Goal: Task Accomplishment & Management: Manage account settings

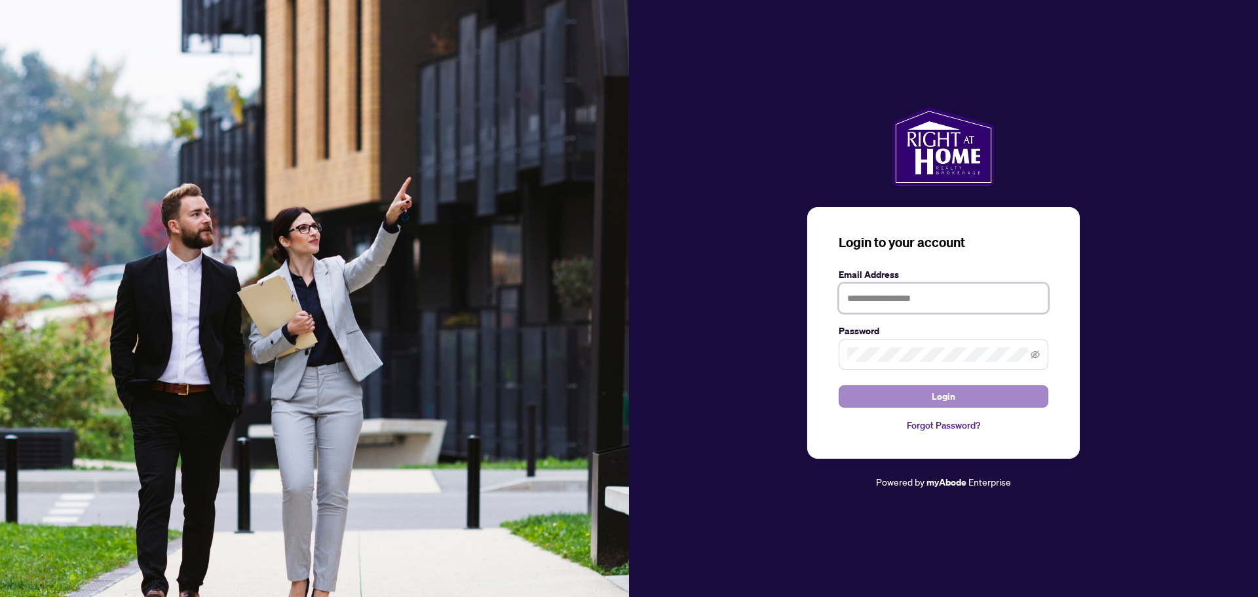
type input "**********"
click at [949, 400] on span "Login" at bounding box center [944, 396] width 24 height 21
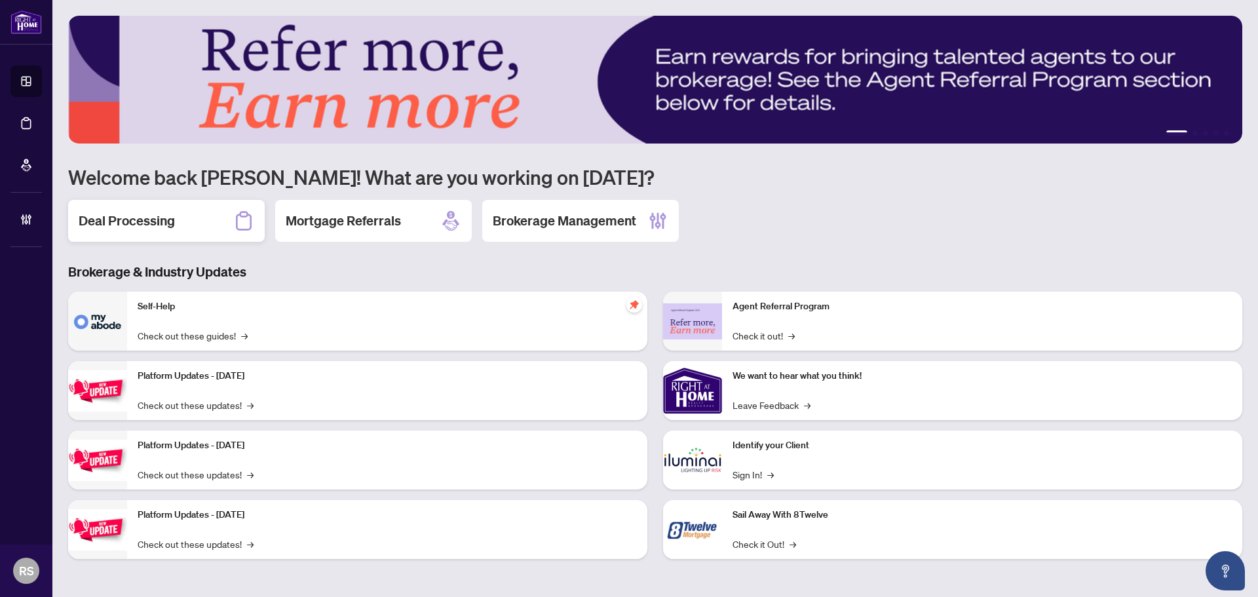
click at [117, 227] on h2 "Deal Processing" at bounding box center [127, 221] width 96 height 18
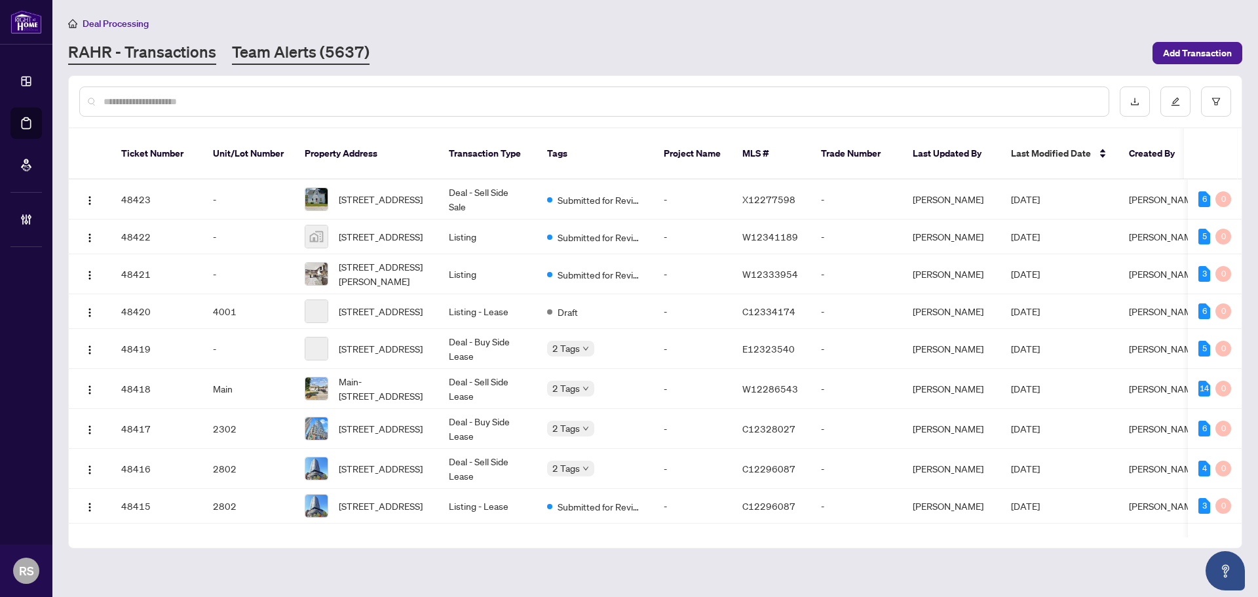
click at [283, 48] on link "Team Alerts (5637)" at bounding box center [301, 53] width 138 height 24
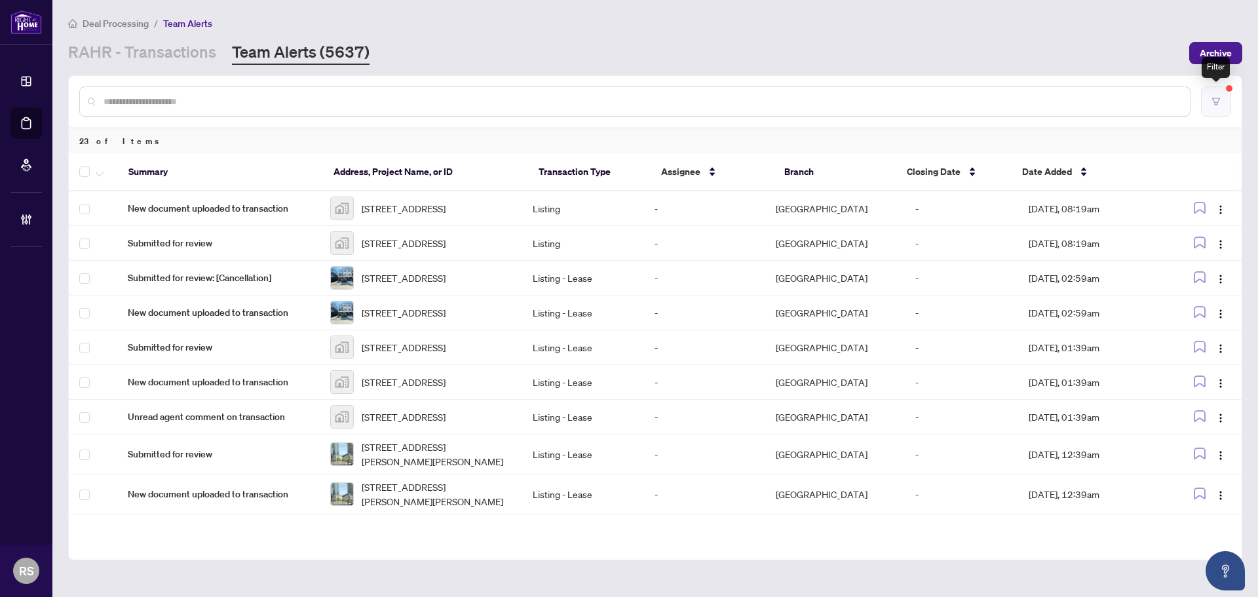
click at [995, 109] on button "button" at bounding box center [1216, 101] width 30 height 30
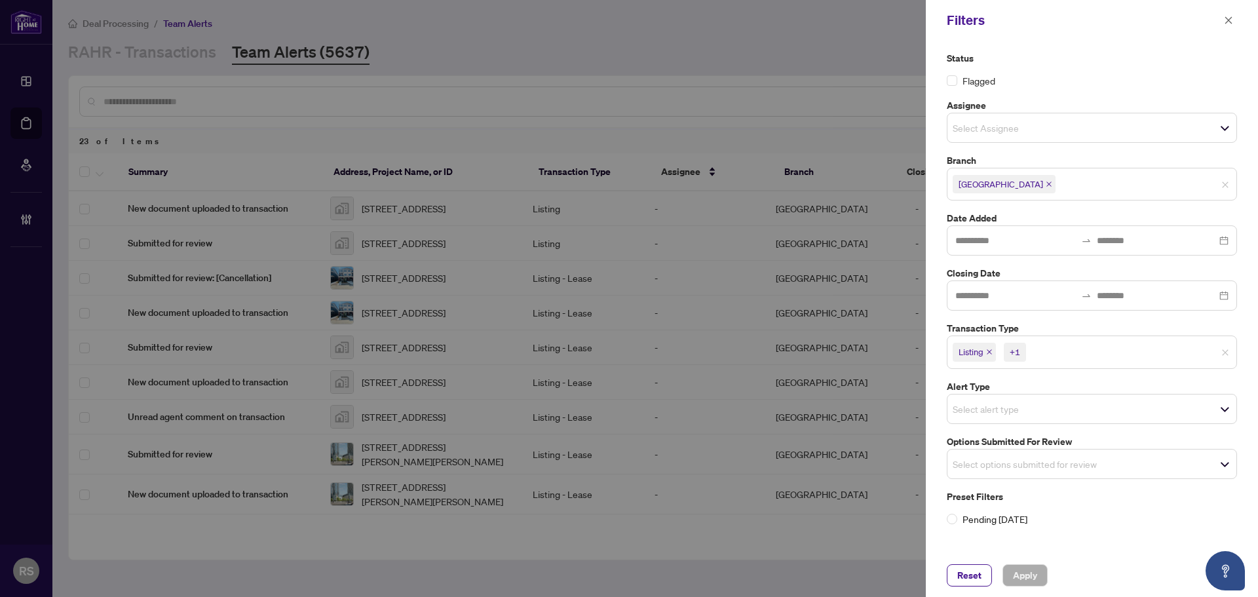
click at [567, 61] on div at bounding box center [629, 298] width 1258 height 597
click at [995, 22] on icon "close" at bounding box center [1228, 19] width 7 height 7
